Goal: Task Accomplishment & Management: Complete application form

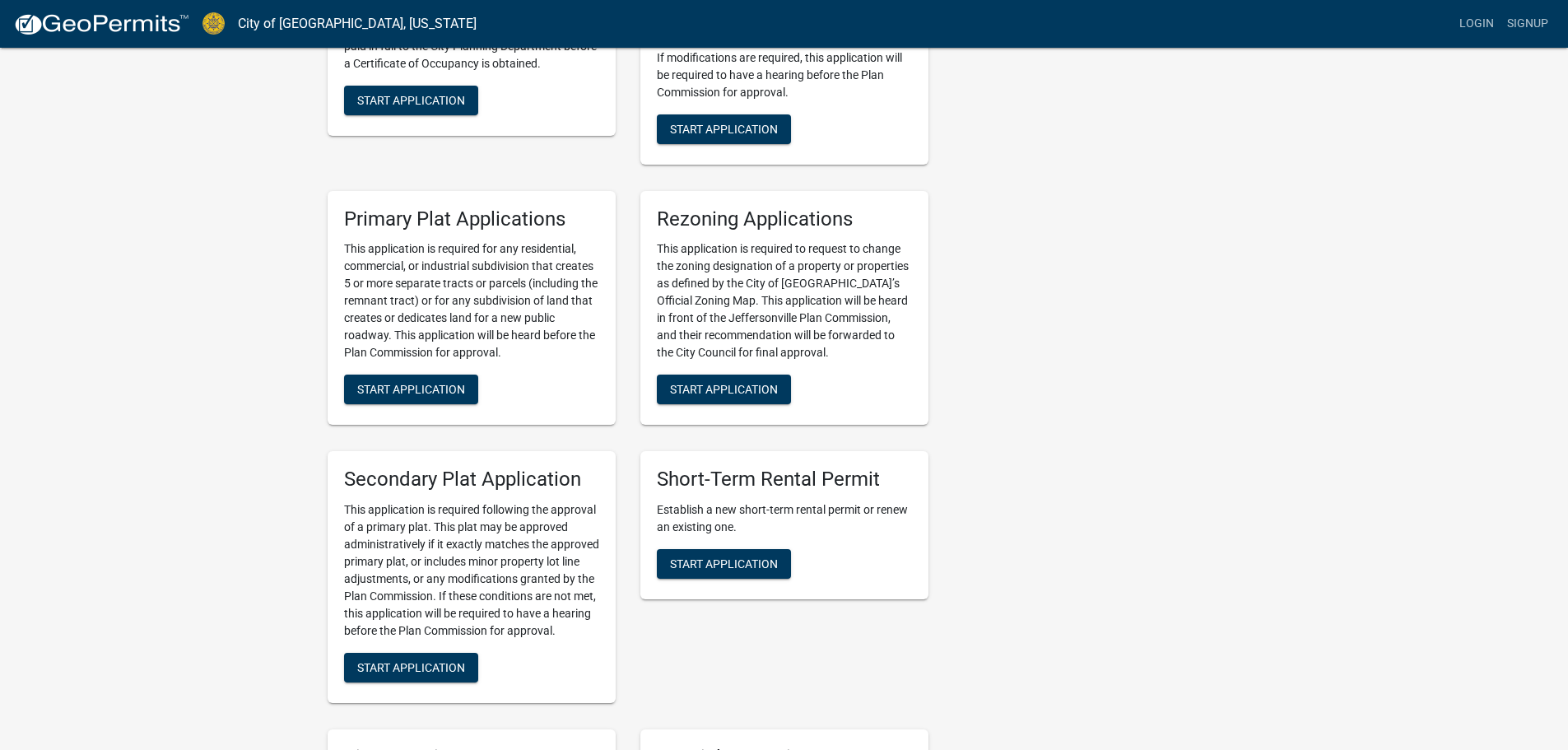
scroll to position [2306, 0]
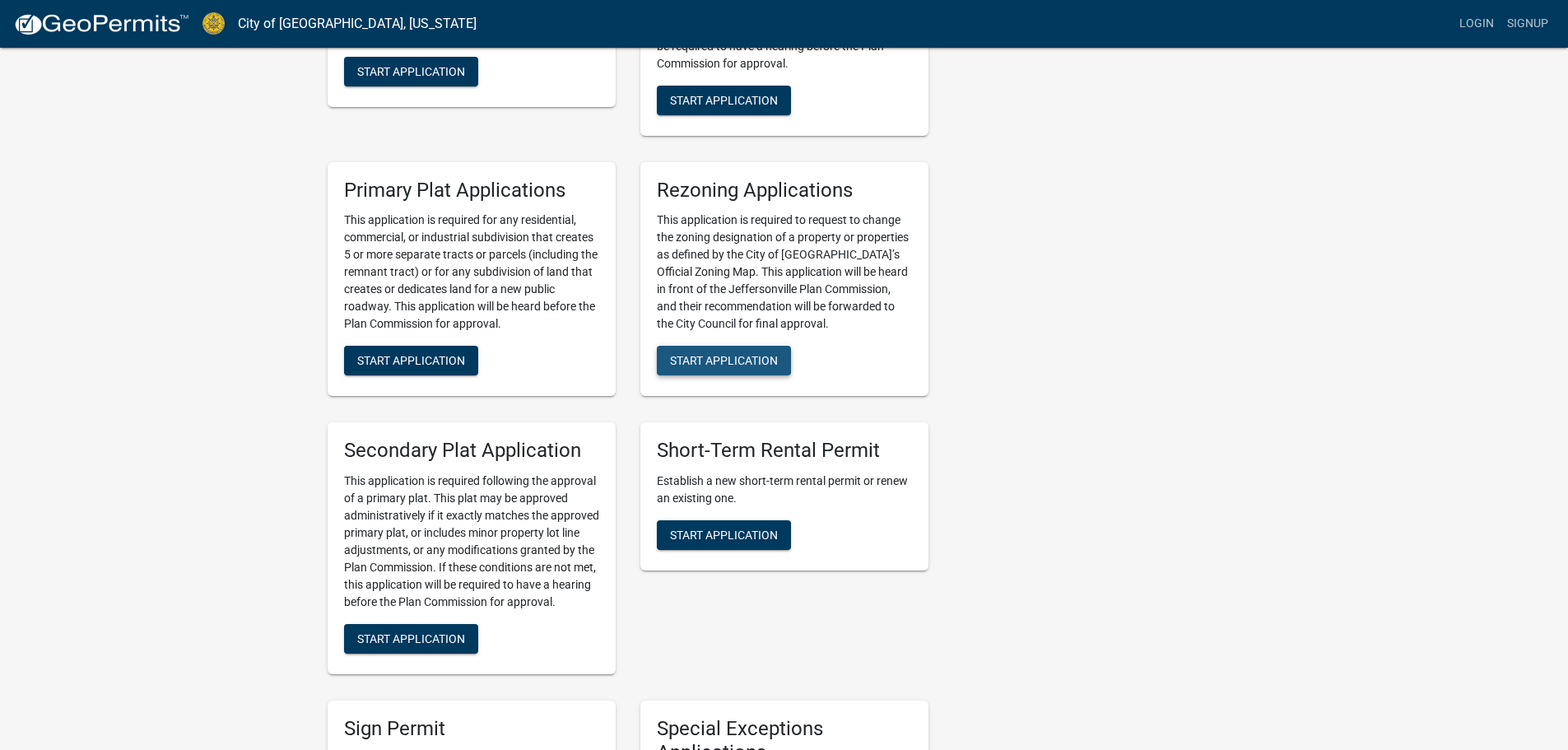
click at [748, 347] on button "Start Application" at bounding box center [724, 361] width 134 height 30
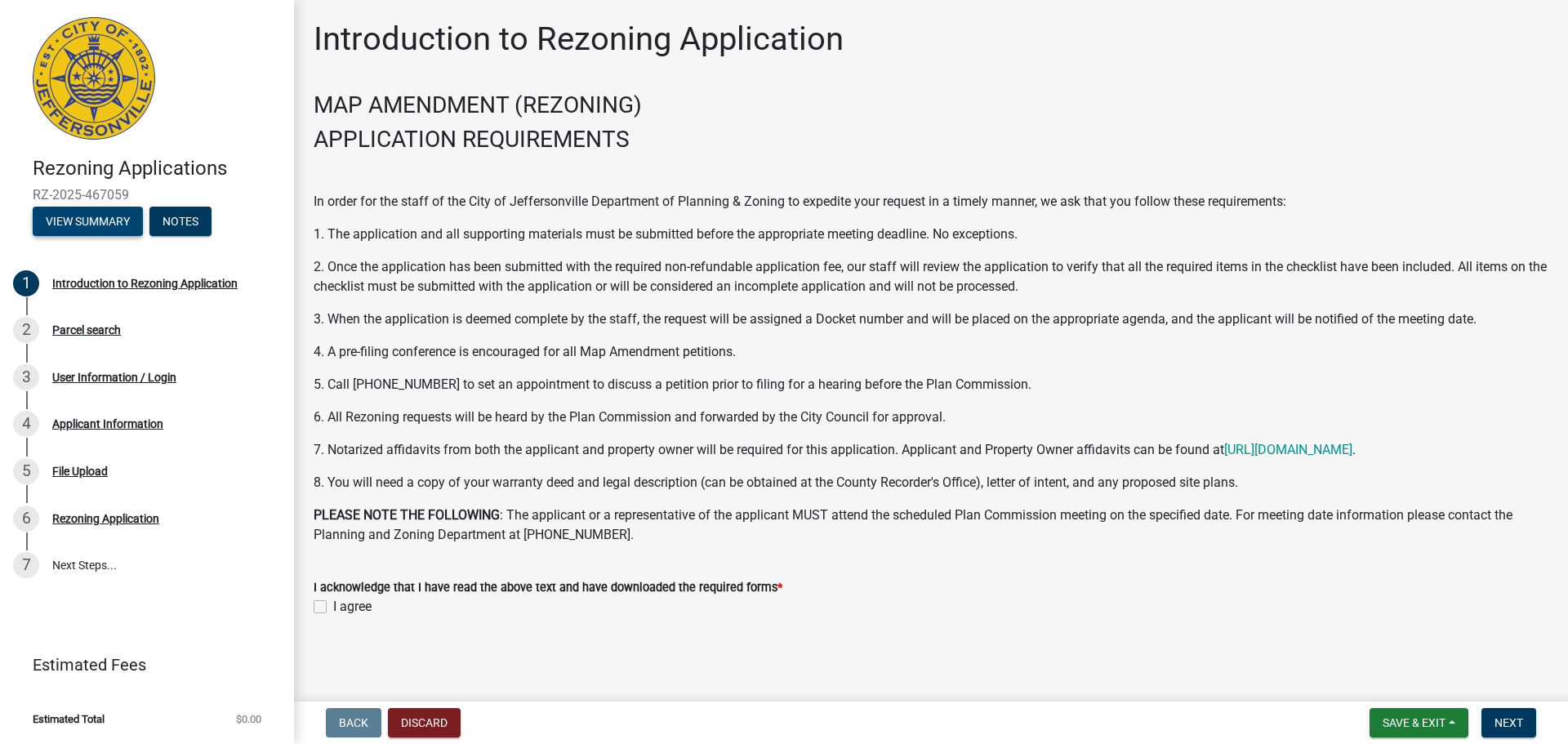
click at [101, 226] on button "View Summary" at bounding box center [88, 222] width 110 height 30
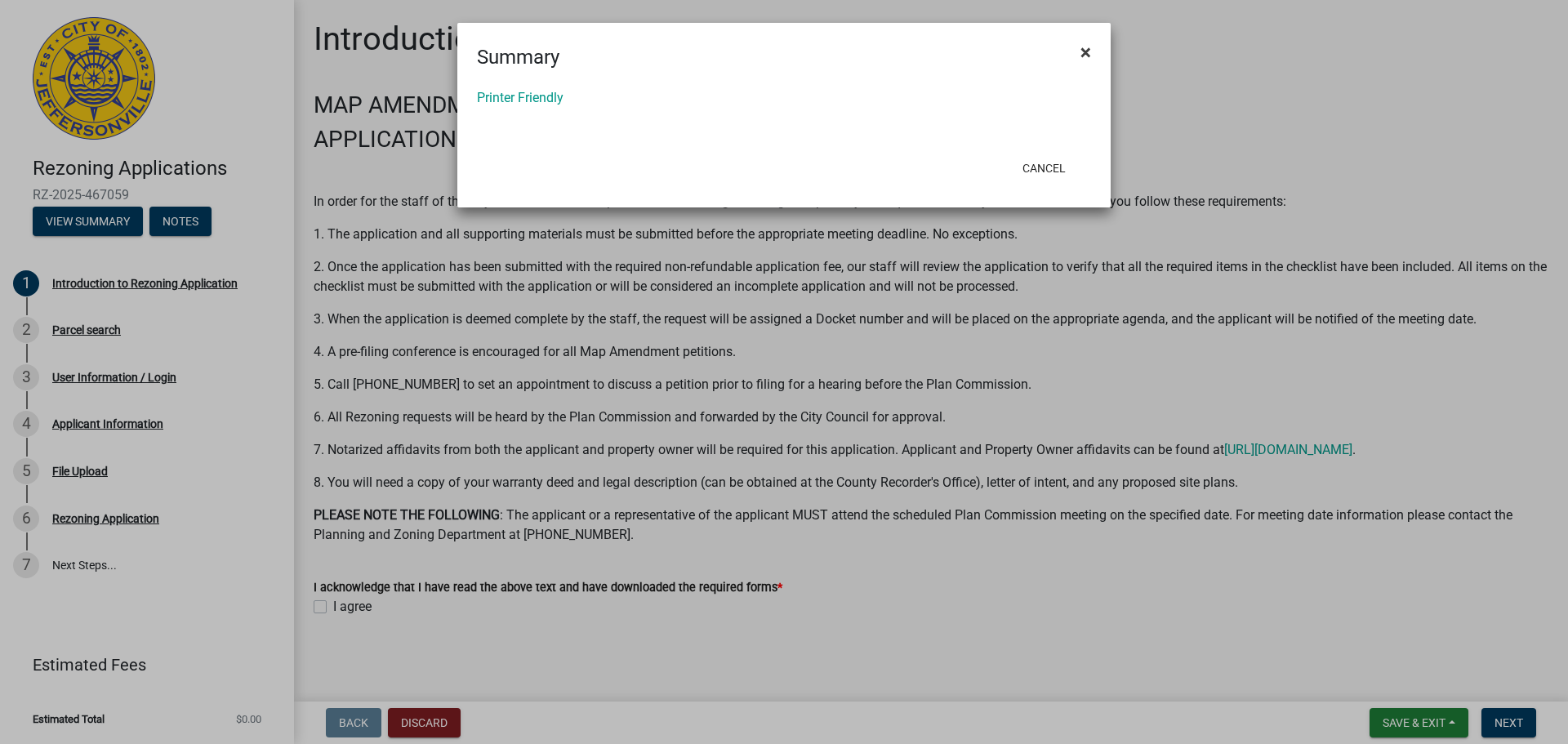
click at [1091, 51] on button "×" at bounding box center [1086, 52] width 36 height 45
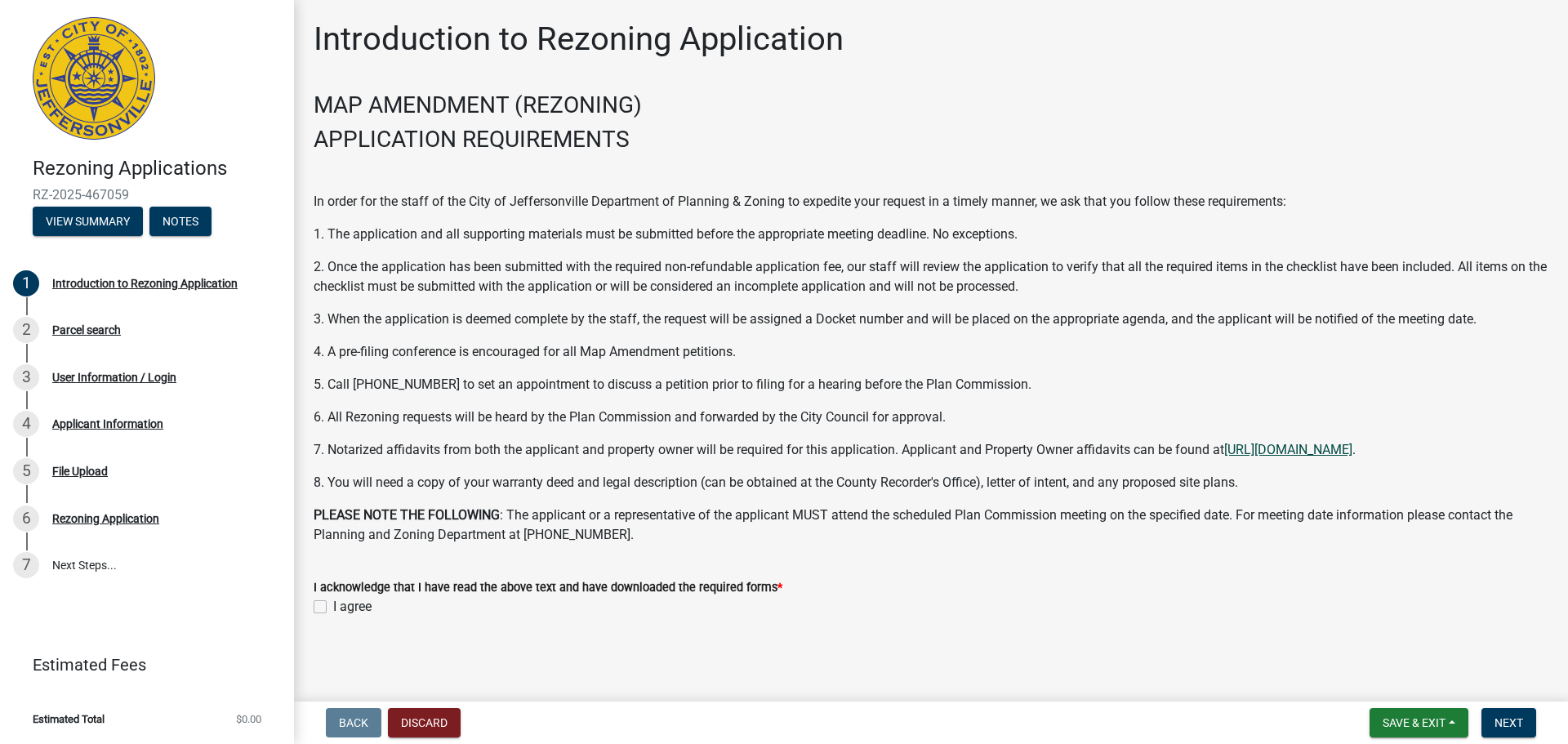
click at [1292, 446] on link "[URL][DOMAIN_NAME]" at bounding box center [1288, 450] width 128 height 16
click at [1499, 720] on span "Next" at bounding box center [1508, 723] width 29 height 13
click at [333, 604] on label "I agree" at bounding box center [352, 607] width 38 height 20
click at [333, 604] on input "I agree" at bounding box center [338, 602] width 11 height 11
checkbox input "true"
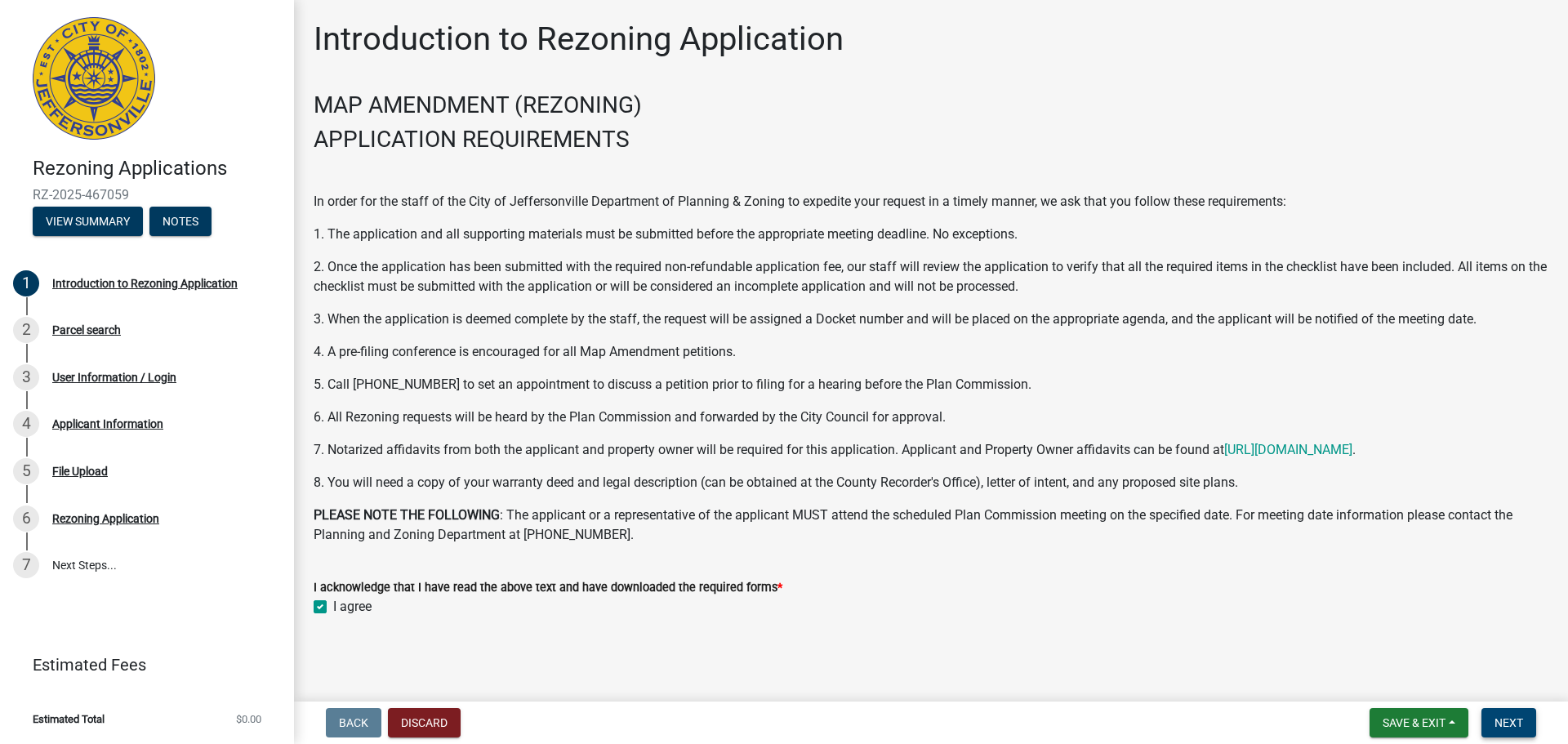
click at [1516, 719] on span "Next" at bounding box center [1508, 723] width 29 height 13
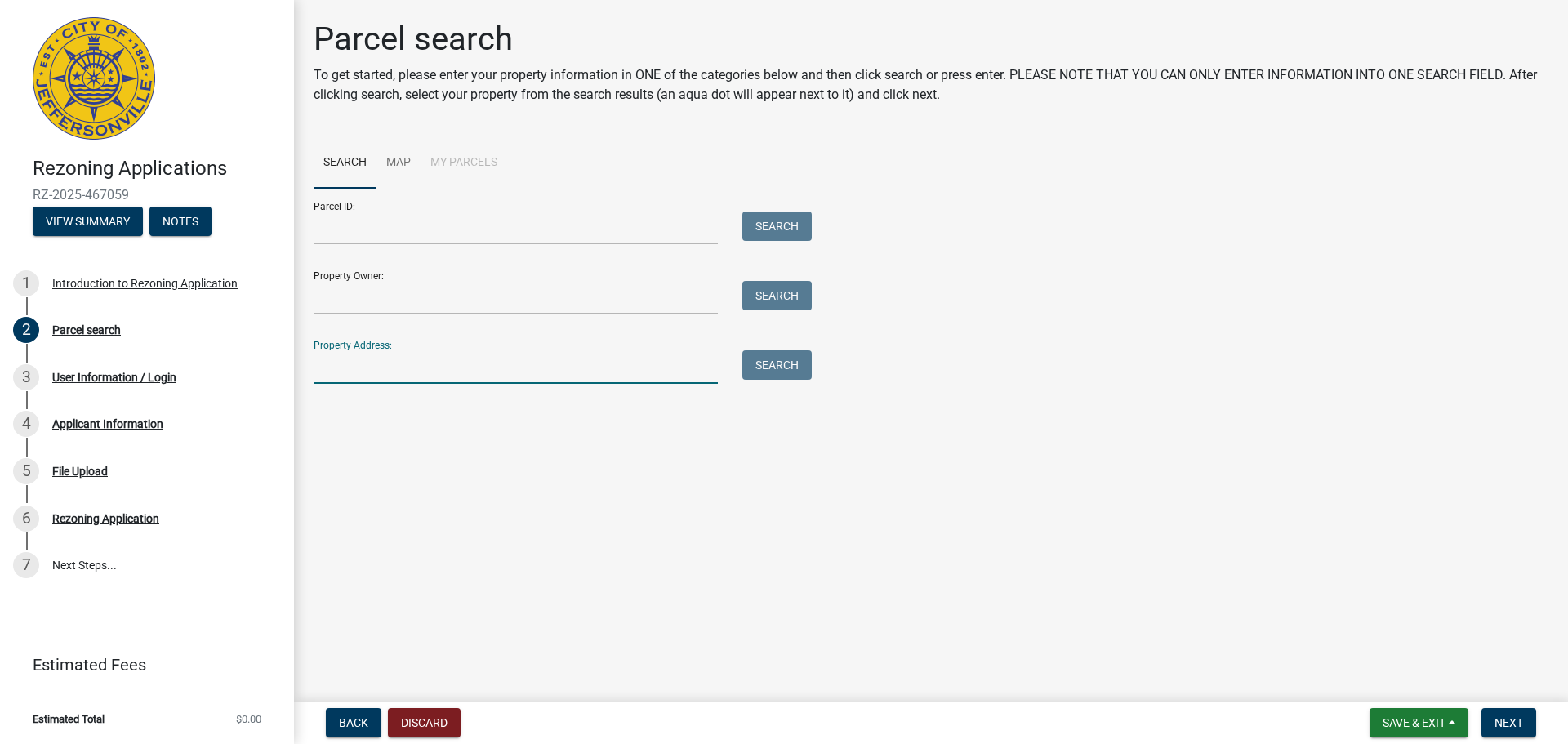
click at [374, 366] on input "Property Address:" at bounding box center [515, 367] width 404 height 34
type input "[STREET_ADDRESS]"
click at [787, 363] on button "Search" at bounding box center [777, 365] width 69 height 30
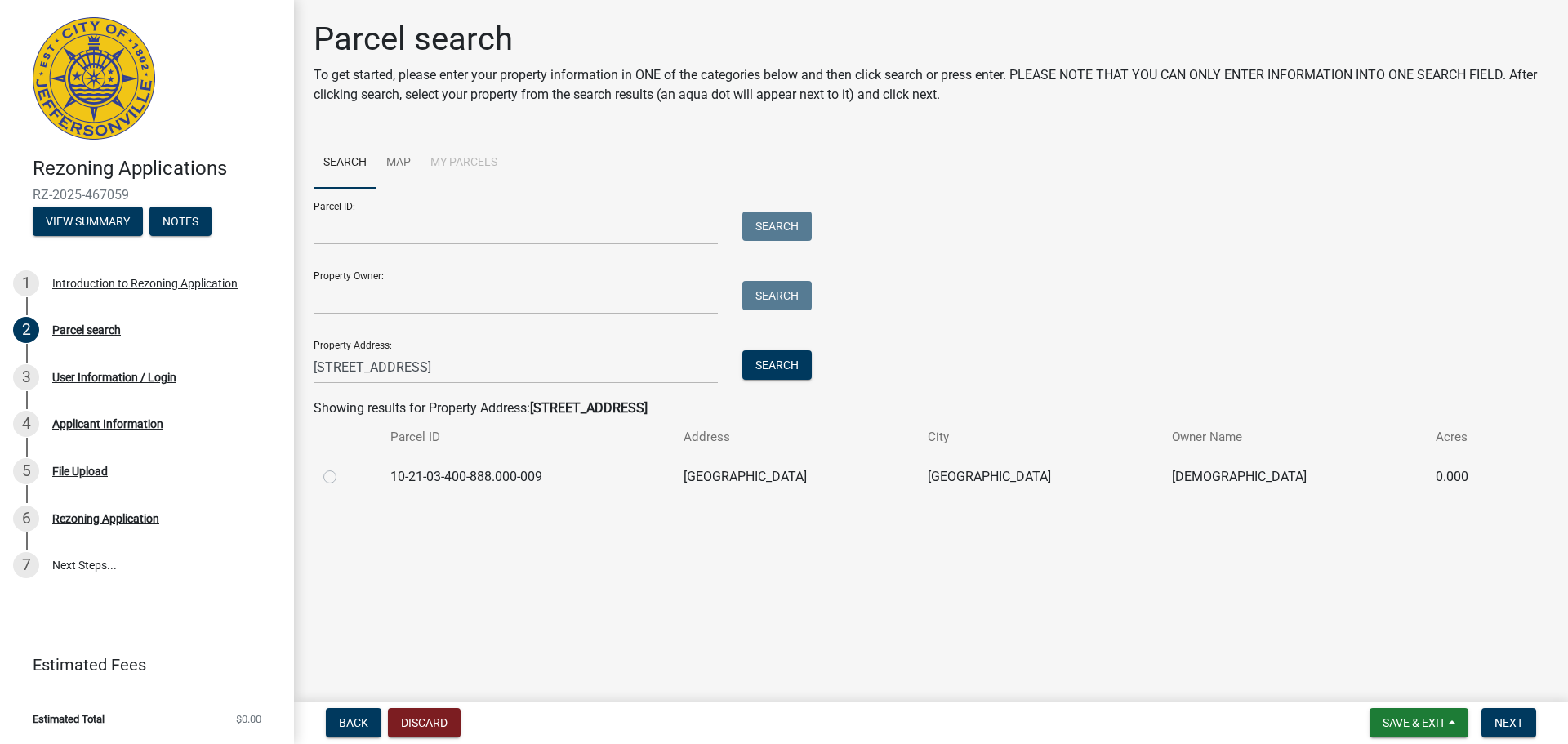
click at [343, 467] on label at bounding box center [343, 467] width 0 height 0
click at [343, 475] on input "radio" at bounding box center [348, 472] width 11 height 11
radio input "true"
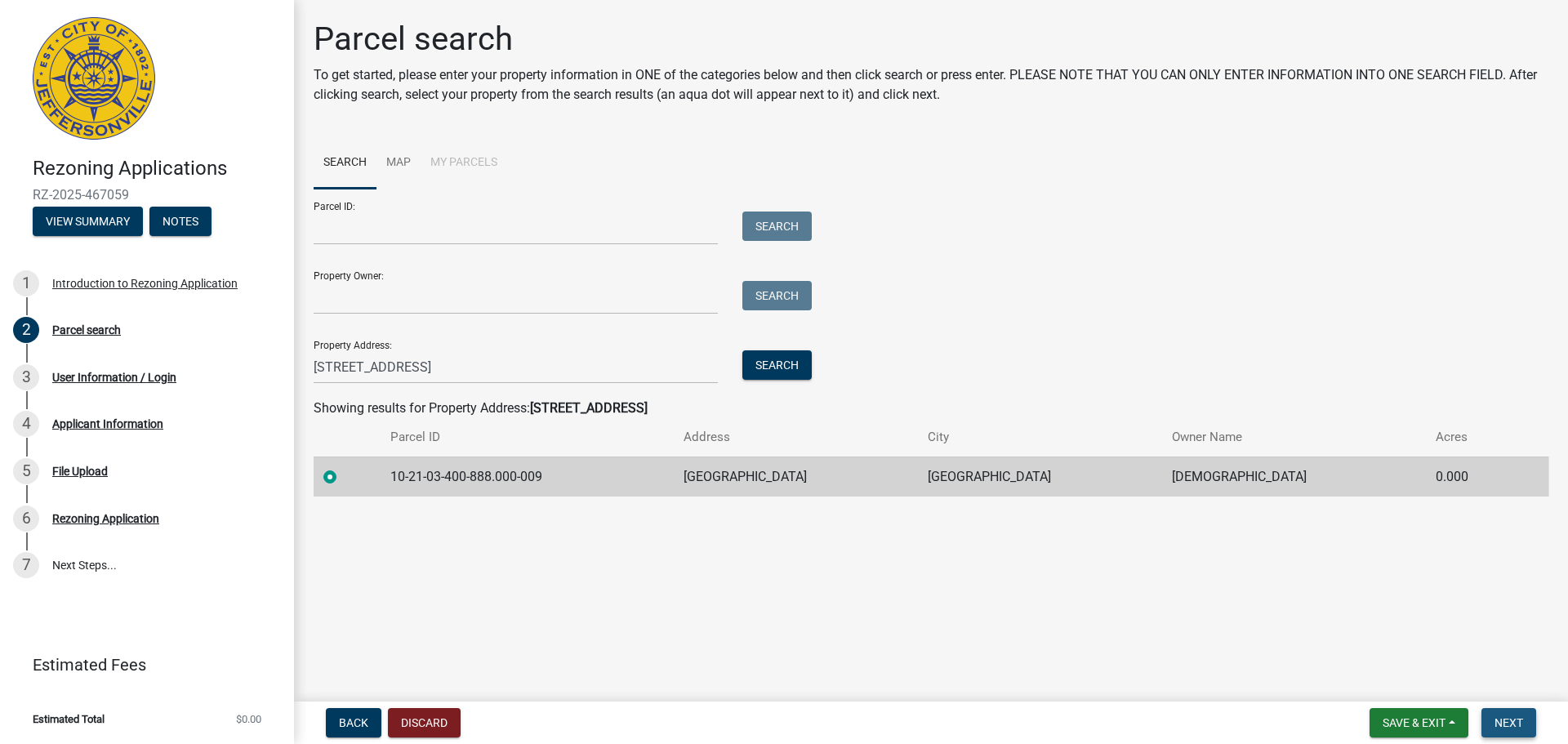
click at [1513, 723] on span "Next" at bounding box center [1508, 723] width 29 height 13
